Goal: Task Accomplishment & Management: Complete application form

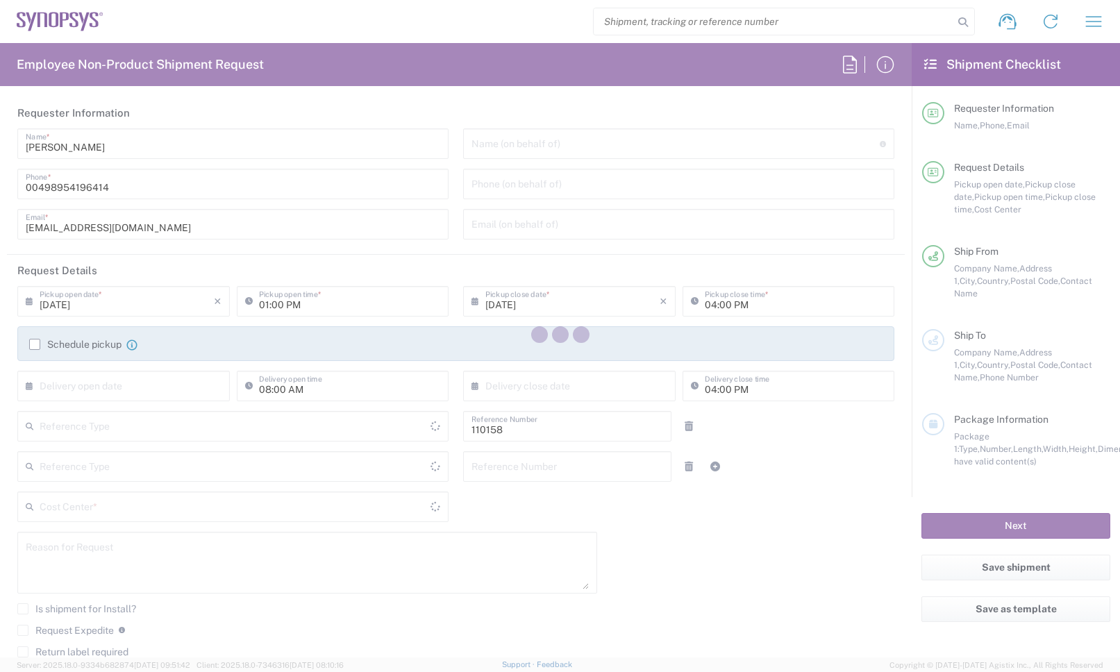
type input "Department"
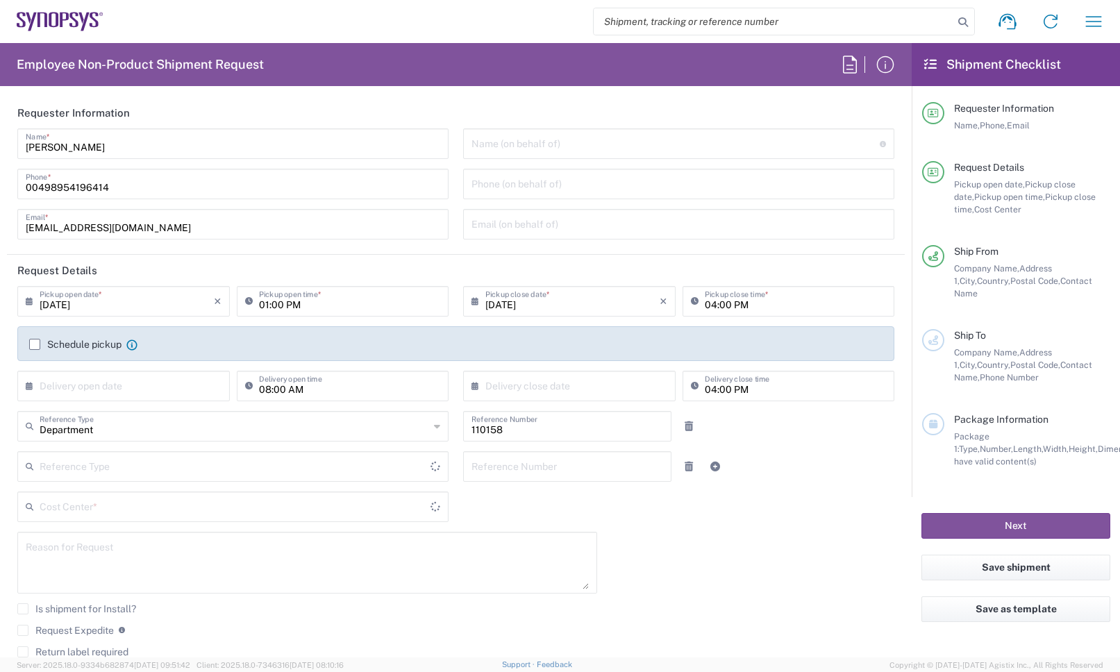
type input "DE01, FAC, DE02, Munich 110158"
type input "[GEOGRAPHIC_DATA]"
type input "Delivered at Place"
type input "[GEOGRAPHIC_DATA]"
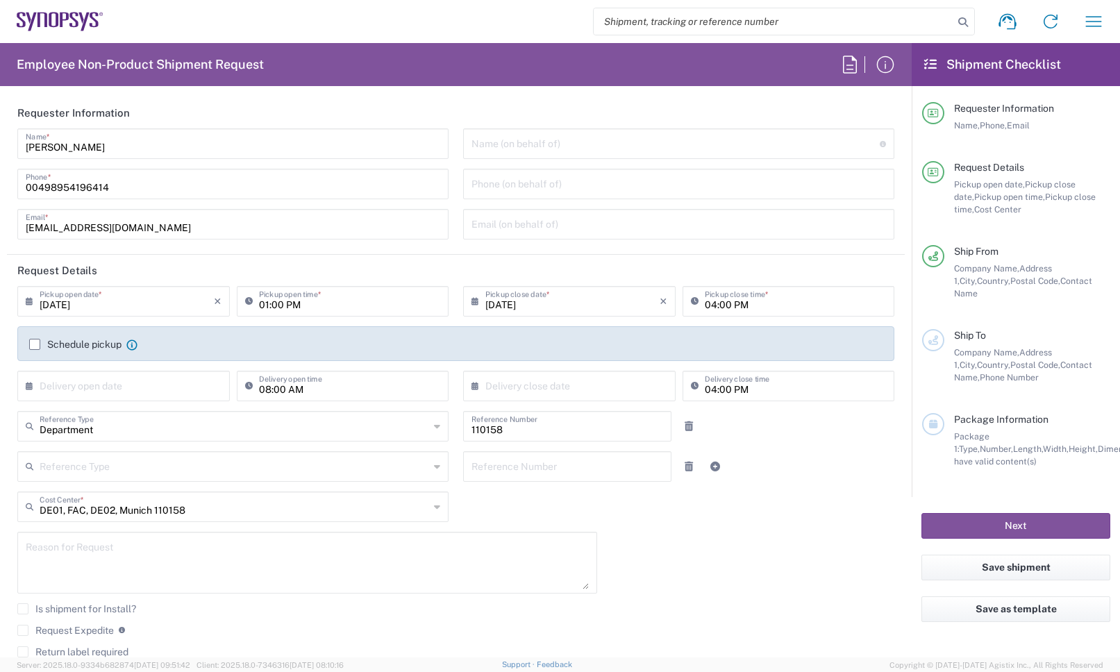
type input "[GEOGRAPHIC_DATA] DE24"
